Goal: Information Seeking & Learning: Check status

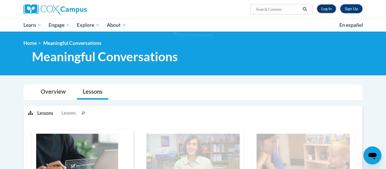
click at [327, 11] on link "Log In" at bounding box center [327, 8] width 20 height 9
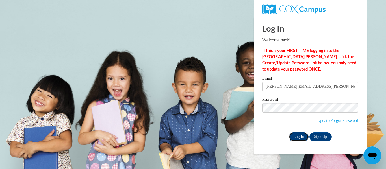
click at [299, 137] on input "Log In" at bounding box center [299, 137] width 20 height 9
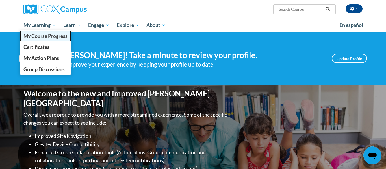
click at [47, 38] on span "My Course Progress" at bounding box center [45, 36] width 44 height 6
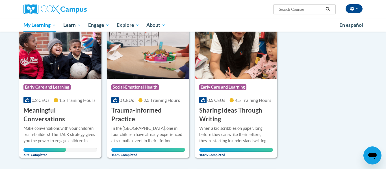
scroll to position [79, 0]
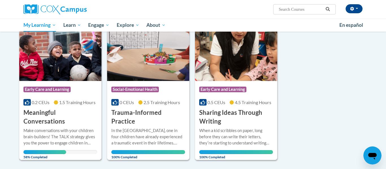
click at [59, 53] on img at bounding box center [60, 52] width 82 height 58
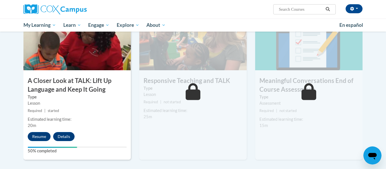
scroll to position [300, 0]
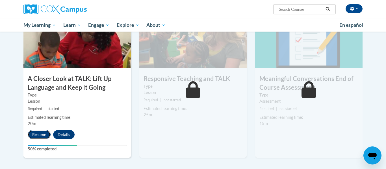
click at [35, 135] on button "Resume" at bounding box center [39, 134] width 23 height 9
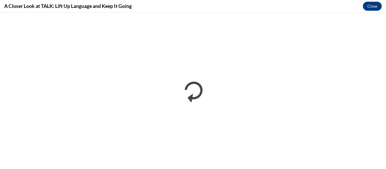
scroll to position [0, 0]
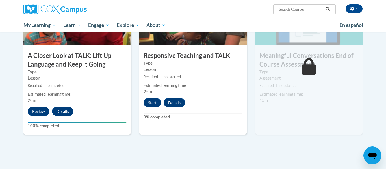
scroll to position [324, 0]
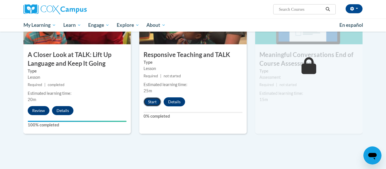
click at [152, 103] on button "Start" at bounding box center [153, 102] width 18 height 9
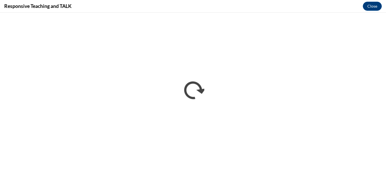
scroll to position [0, 0]
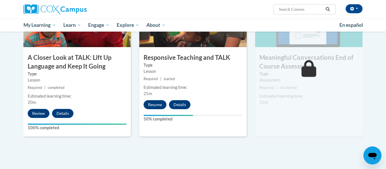
scroll to position [325, 0]
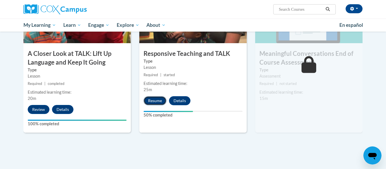
click at [152, 102] on button "Resume" at bounding box center [155, 100] width 23 height 9
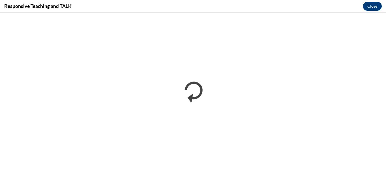
scroll to position [0, 0]
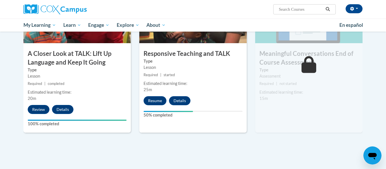
scroll to position [288, 0]
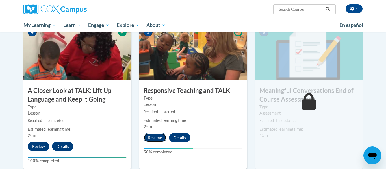
click at [149, 135] on button "Resume" at bounding box center [155, 137] width 23 height 9
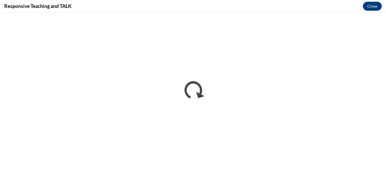
scroll to position [0, 0]
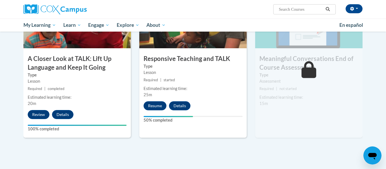
scroll to position [328, 0]
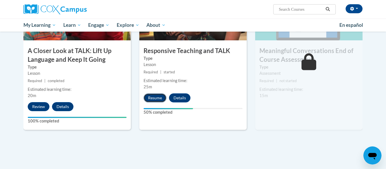
click at [150, 98] on button "Resume" at bounding box center [155, 98] width 23 height 9
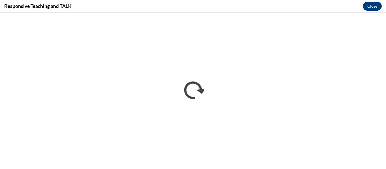
scroll to position [0, 0]
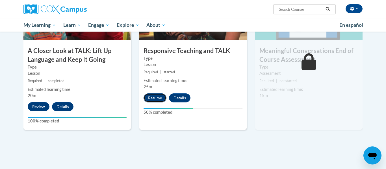
click at [152, 96] on button "Resume" at bounding box center [155, 98] width 23 height 9
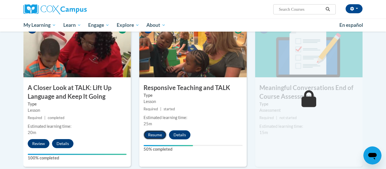
click at [156, 136] on button "Resume" at bounding box center [155, 135] width 23 height 9
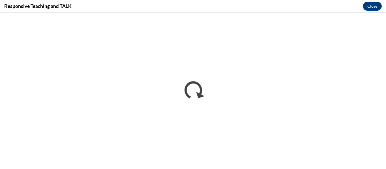
scroll to position [0, 0]
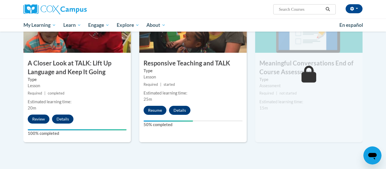
scroll to position [322, 0]
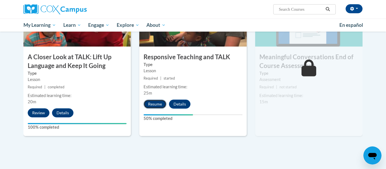
click at [153, 105] on button "Resume" at bounding box center [155, 104] width 23 height 9
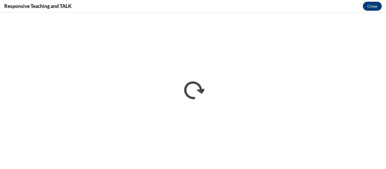
scroll to position [0, 0]
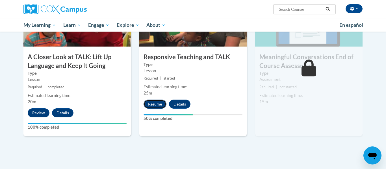
click at [157, 102] on button "Resume" at bounding box center [155, 104] width 23 height 9
click at [149, 102] on button "Resume" at bounding box center [155, 104] width 23 height 9
click at [158, 105] on button "Resume" at bounding box center [155, 104] width 23 height 9
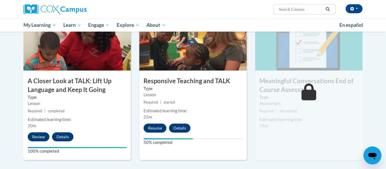
scroll to position [305, 0]
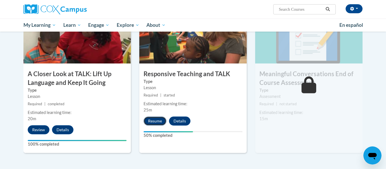
click at [154, 123] on button "Resume" at bounding box center [155, 121] width 23 height 9
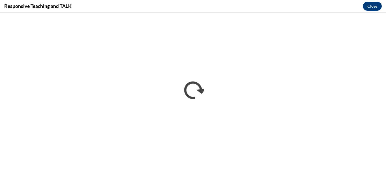
scroll to position [0, 0]
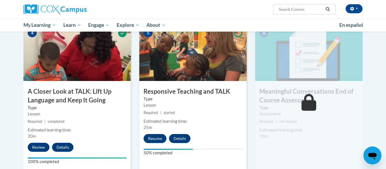
scroll to position [291, 0]
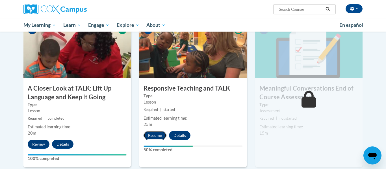
click at [156, 136] on button "Resume" at bounding box center [155, 135] width 23 height 9
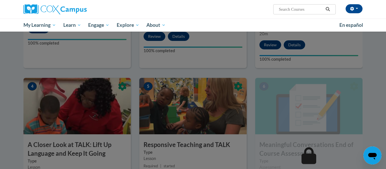
scroll to position [221, 0]
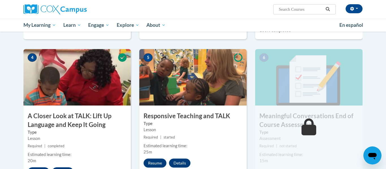
scroll to position [286, 0]
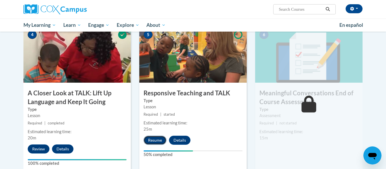
click at [156, 143] on button "Resume" at bounding box center [155, 140] width 23 height 9
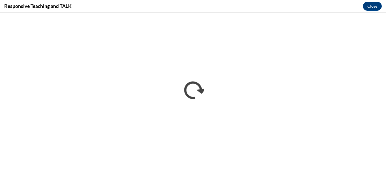
scroll to position [0, 0]
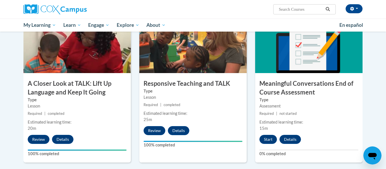
scroll to position [296, 0]
